Goal: Transaction & Acquisition: Book appointment/travel/reservation

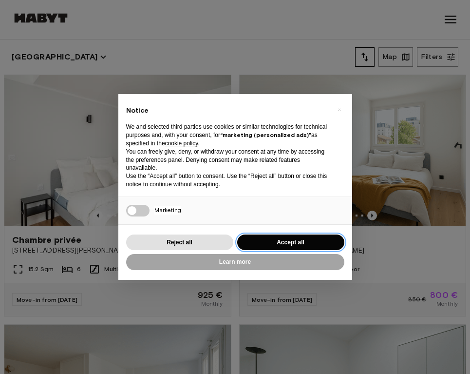
click at [293, 244] on button "Accept all" at bounding box center [290, 242] width 107 height 16
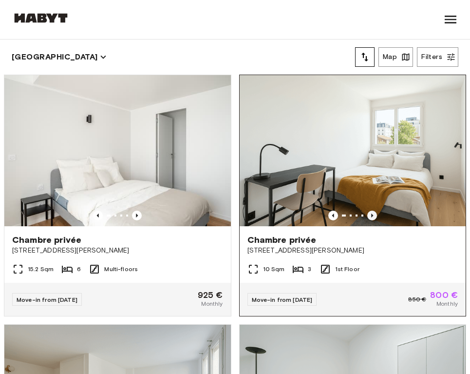
click at [372, 216] on icon "Previous image" at bounding box center [372, 215] width 2 height 4
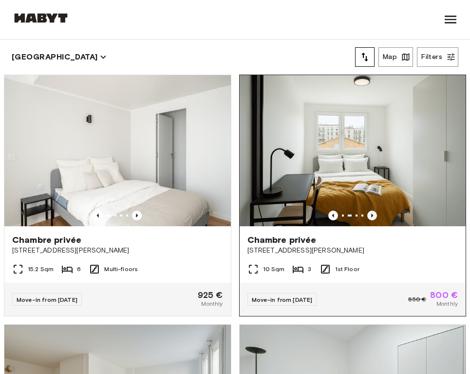
click at [372, 216] on icon "Previous image" at bounding box center [373, 216] width 10 height 10
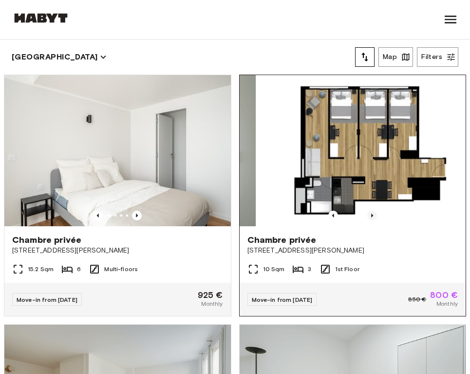
click at [372, 216] on icon "Previous image" at bounding box center [373, 216] width 10 height 10
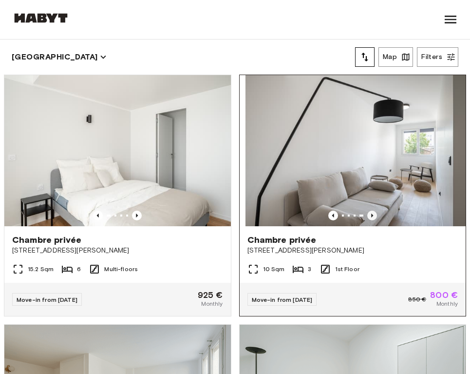
click at [373, 216] on icon "Previous image" at bounding box center [373, 216] width 10 height 10
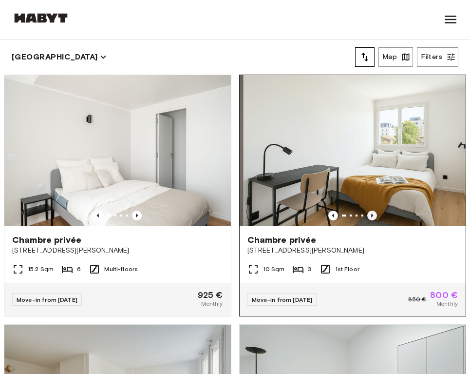
click at [374, 216] on icon "Previous image" at bounding box center [373, 216] width 10 height 10
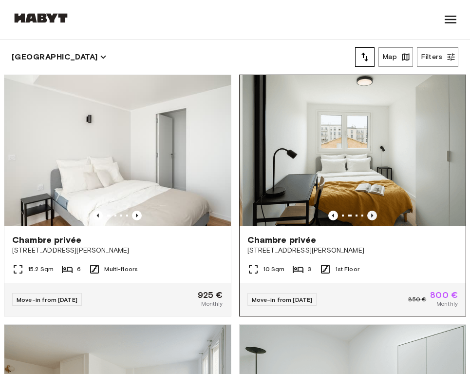
click at [375, 216] on icon "Previous image" at bounding box center [373, 216] width 10 height 10
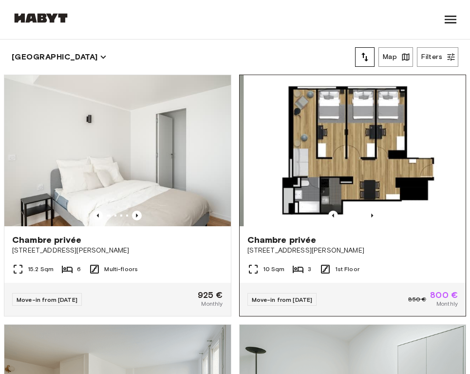
click at [374, 151] on img at bounding box center [357, 150] width 227 height 151
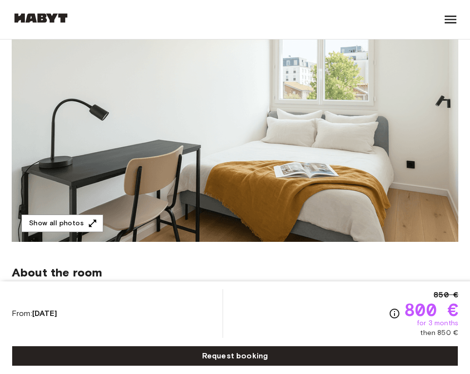
scroll to position [134, 0]
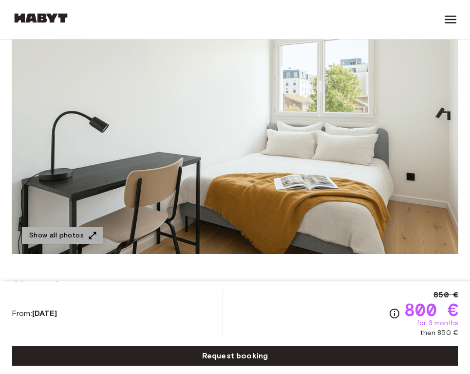
click at [85, 240] on button "Show all photos" at bounding box center [62, 236] width 82 height 18
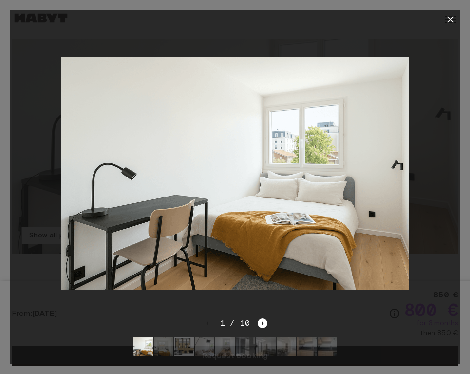
click at [430, 161] on div at bounding box center [235, 173] width 451 height 288
drag, startPoint x: 395, startPoint y: 202, endPoint x: 259, endPoint y: 202, distance: 136.0
click at [259, 202] on img at bounding box center [234, 173] width 348 height 232
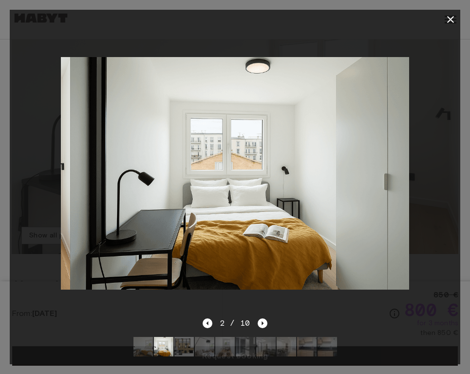
drag, startPoint x: 393, startPoint y: 202, endPoint x: 140, endPoint y: 202, distance: 253.0
click at [143, 202] on img at bounding box center [244, 173] width 348 height 232
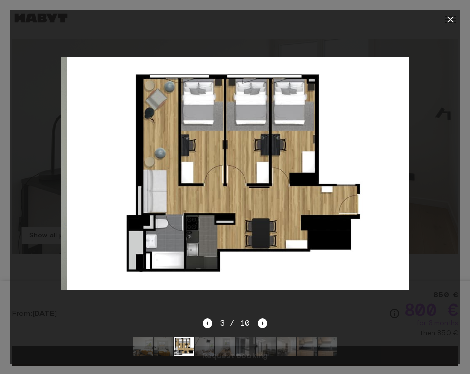
drag, startPoint x: 251, startPoint y: 214, endPoint x: 0, endPoint y: 211, distance: 251.1
click at [0, 211] on div "3 / 10" at bounding box center [235, 187] width 470 height 374
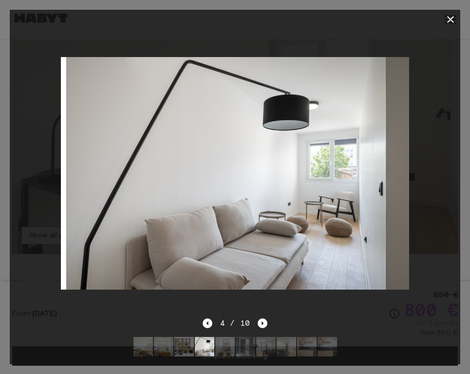
drag, startPoint x: 214, startPoint y: 221, endPoint x: 111, endPoint y: 221, distance: 103.3
click at [155, 221] on img at bounding box center [241, 173] width 348 height 232
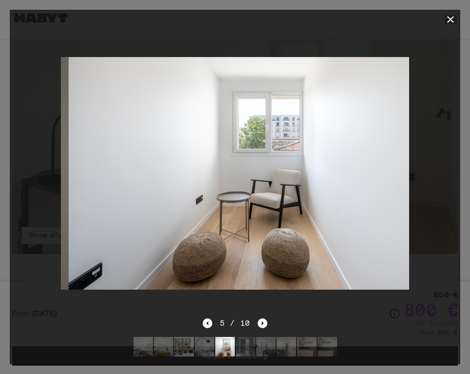
drag, startPoint x: 268, startPoint y: 234, endPoint x: 185, endPoint y: 234, distance: 83.4
click at [219, 234] on img at bounding box center [243, 173] width 348 height 232
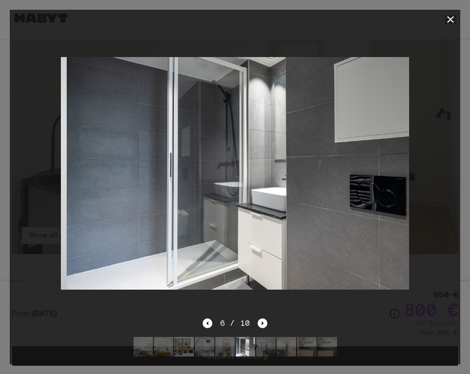
drag, startPoint x: 331, startPoint y: 236, endPoint x: 250, endPoint y: 236, distance: 80.9
click at [263, 236] on img at bounding box center [241, 173] width 348 height 232
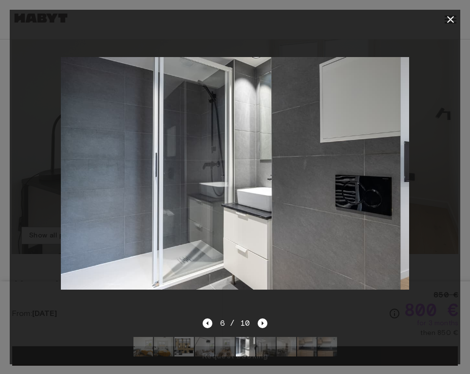
drag, startPoint x: 152, startPoint y: 236, endPoint x: 109, endPoint y: 236, distance: 42.9
click at [109, 236] on img at bounding box center [227, 173] width 348 height 232
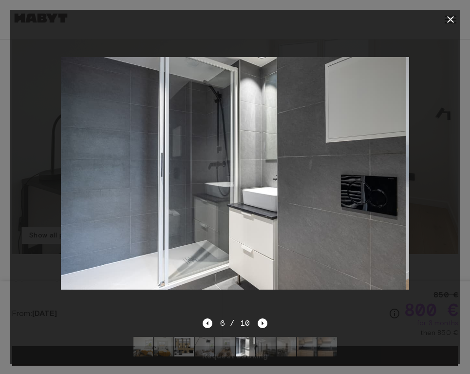
drag, startPoint x: 301, startPoint y: 228, endPoint x: 0, endPoint y: 228, distance: 300.8
click at [0, 228] on div "6 / 10" at bounding box center [235, 187] width 470 height 374
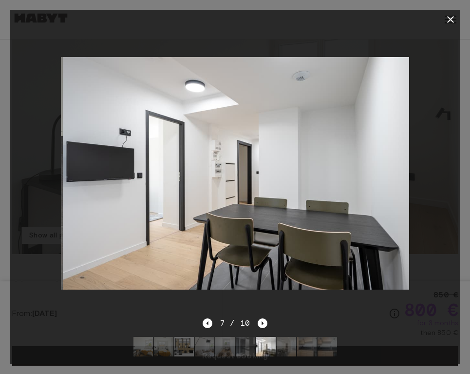
drag, startPoint x: 213, startPoint y: 218, endPoint x: 5, endPoint y: 218, distance: 207.7
click at [6, 218] on div "7 / 10" at bounding box center [235, 187] width 470 height 374
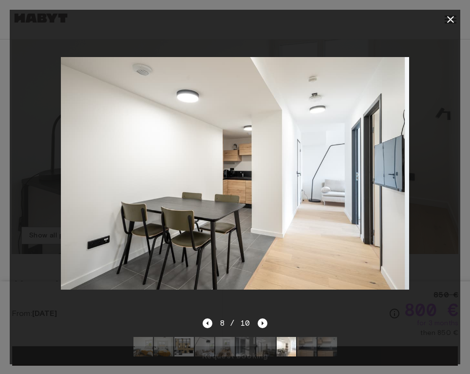
drag, startPoint x: 206, startPoint y: 234, endPoint x: 0, endPoint y: 234, distance: 205.7
click at [0, 234] on div "8 / 10" at bounding box center [235, 187] width 470 height 374
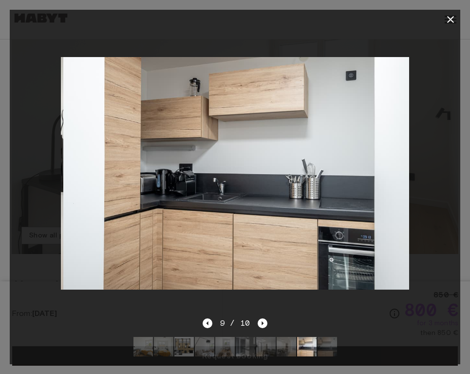
drag, startPoint x: 240, startPoint y: 264, endPoint x: 5, endPoint y: 257, distance: 235.5
click at [5, 257] on div "9 / 10" at bounding box center [235, 187] width 470 height 374
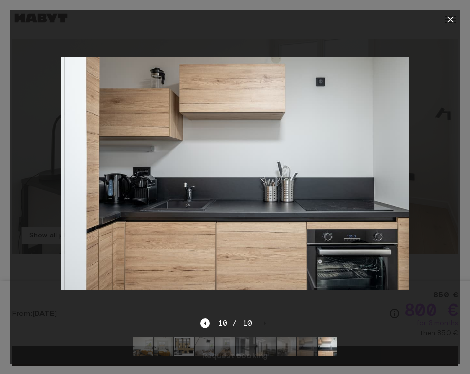
drag, startPoint x: 267, startPoint y: 243, endPoint x: 37, endPoint y: 243, distance: 229.6
click at [39, 243] on div at bounding box center [235, 173] width 451 height 288
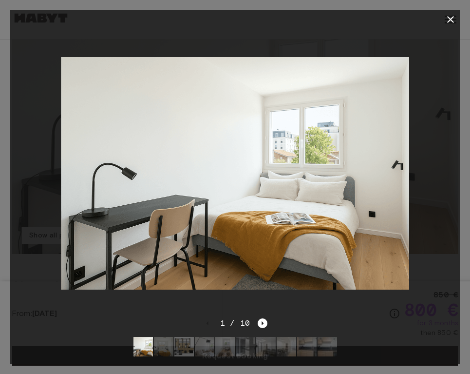
click at [456, 19] on button "button" at bounding box center [450, 19] width 19 height 19
